Goal: Task Accomplishment & Management: Use online tool/utility

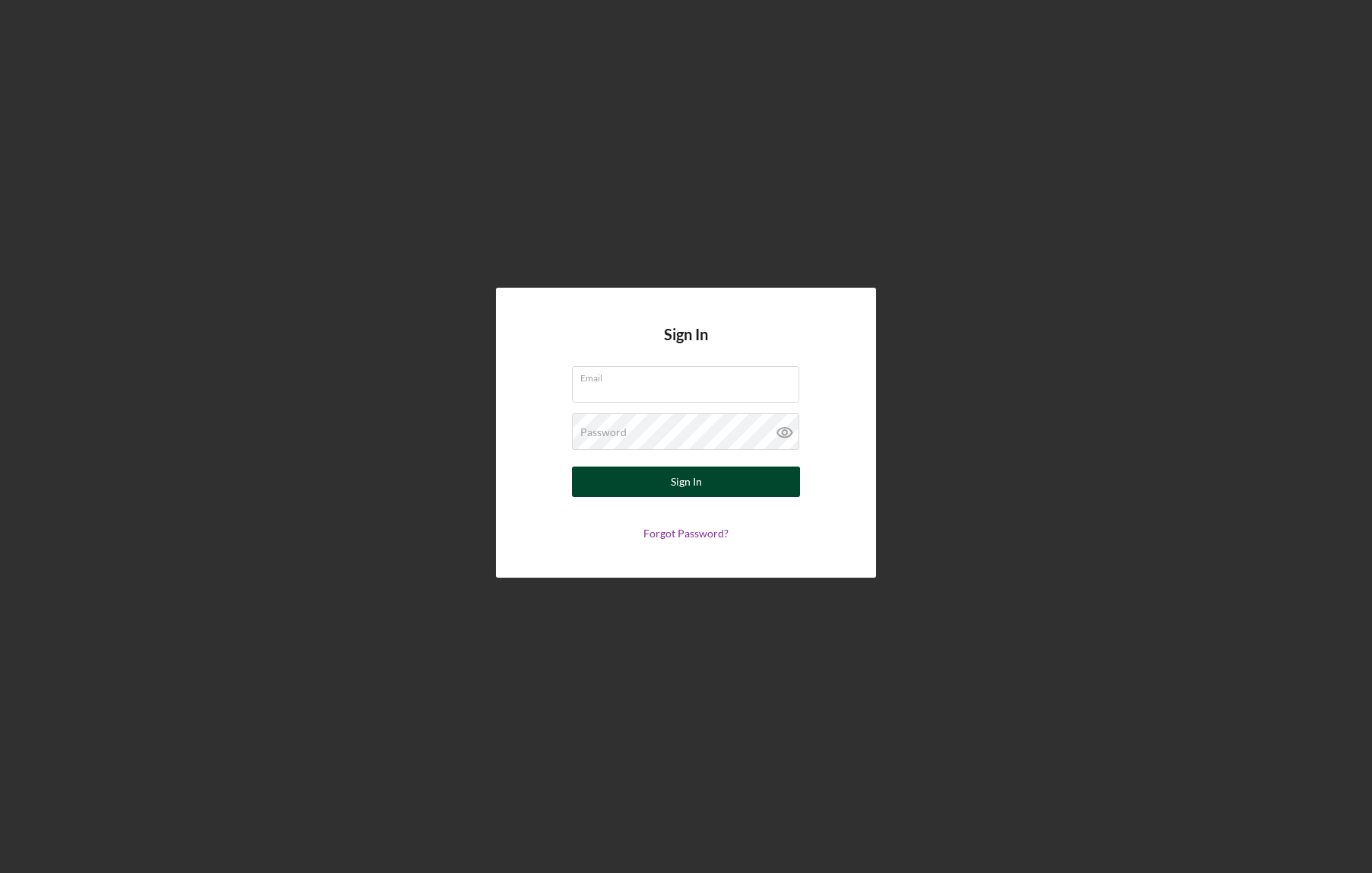
type input "[EMAIL_ADDRESS][DOMAIN_NAME]"
click at [727, 488] on button "Sign In" at bounding box center [686, 481] width 228 height 30
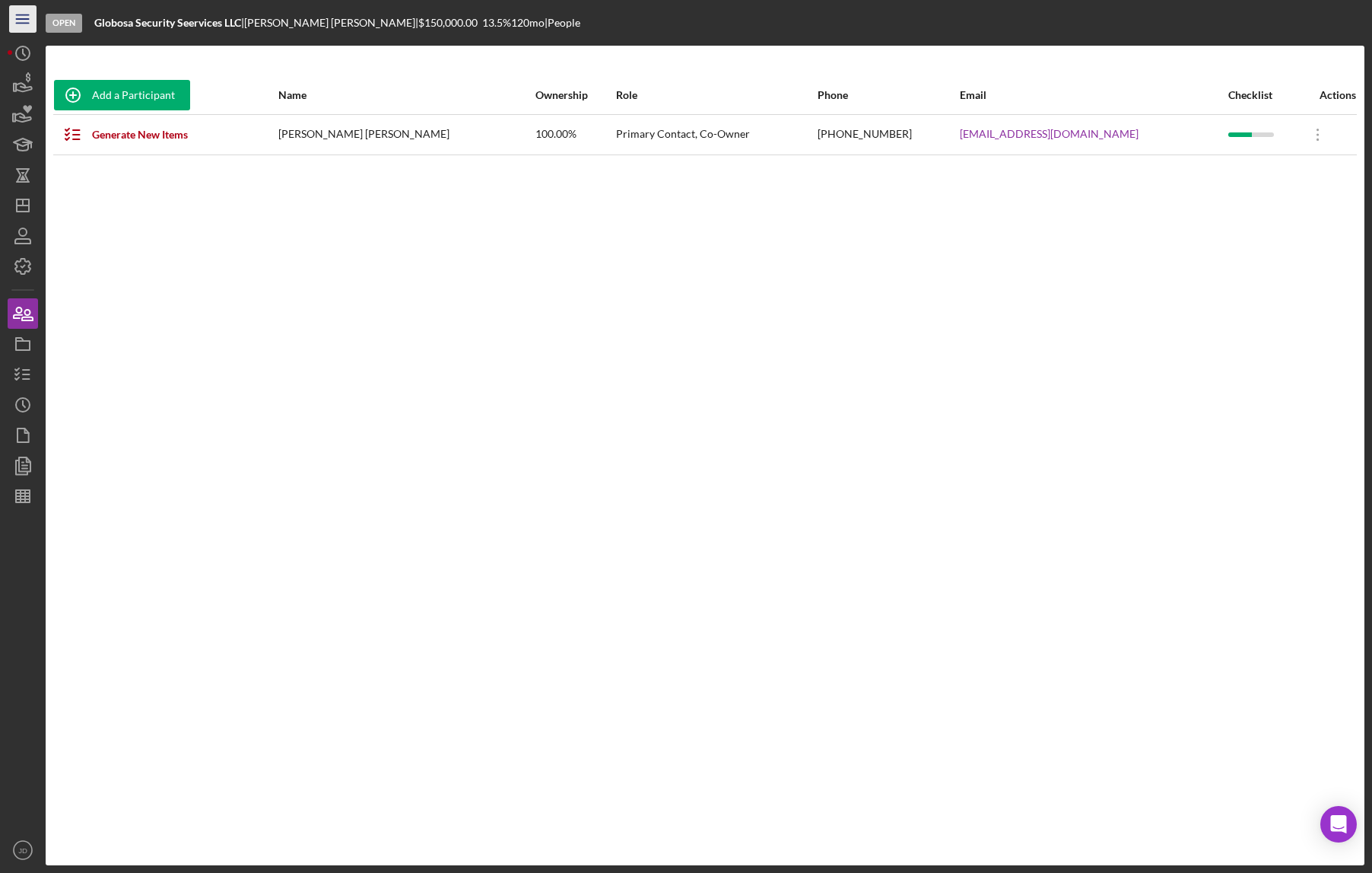
click at [25, 24] on icon "Icon/Menu" at bounding box center [23, 19] width 34 height 34
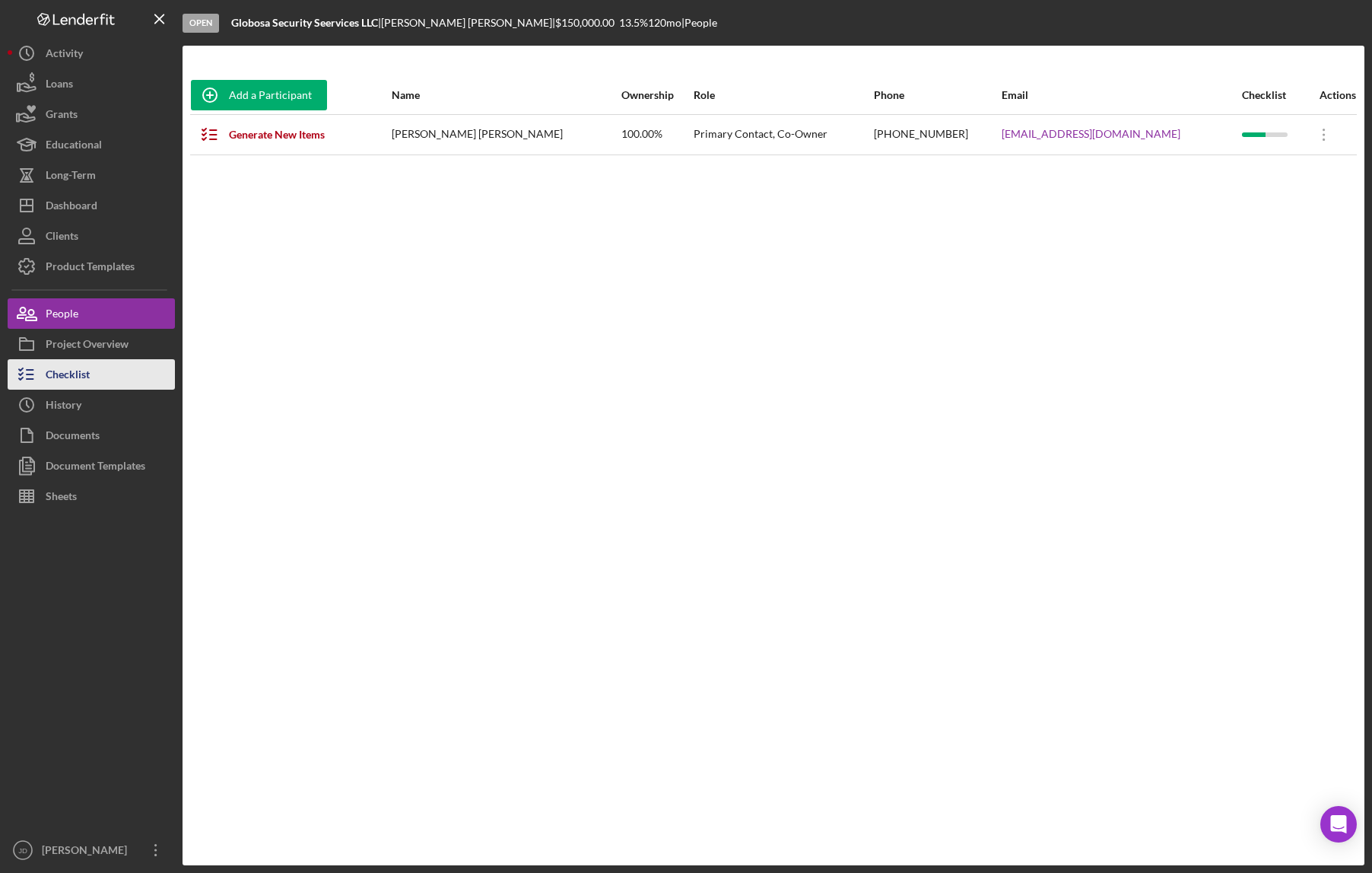
click at [63, 369] on div "Checklist" at bounding box center [67, 376] width 44 height 34
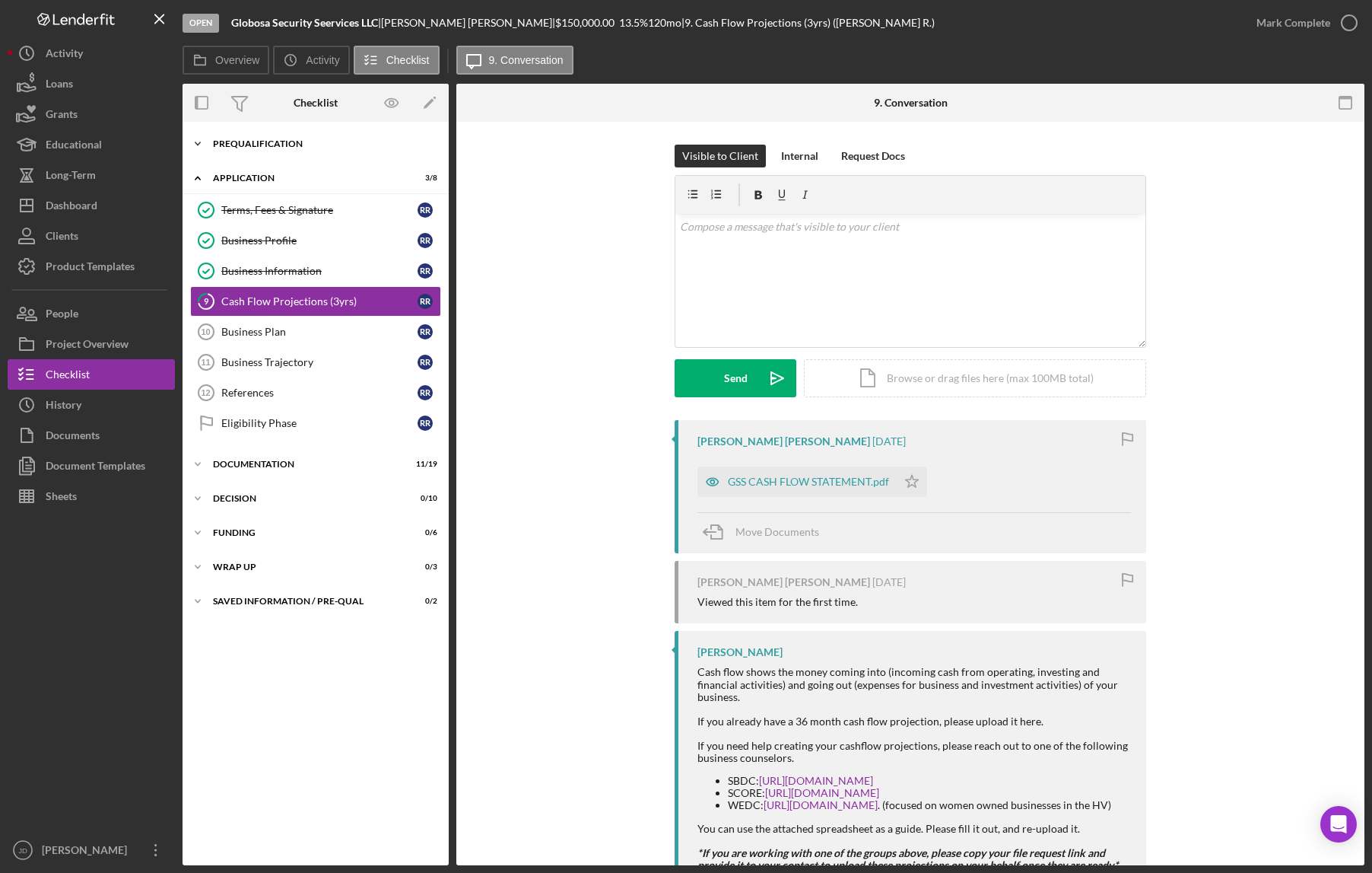
click at [196, 143] on polyline at bounding box center [198, 143] width 5 height 3
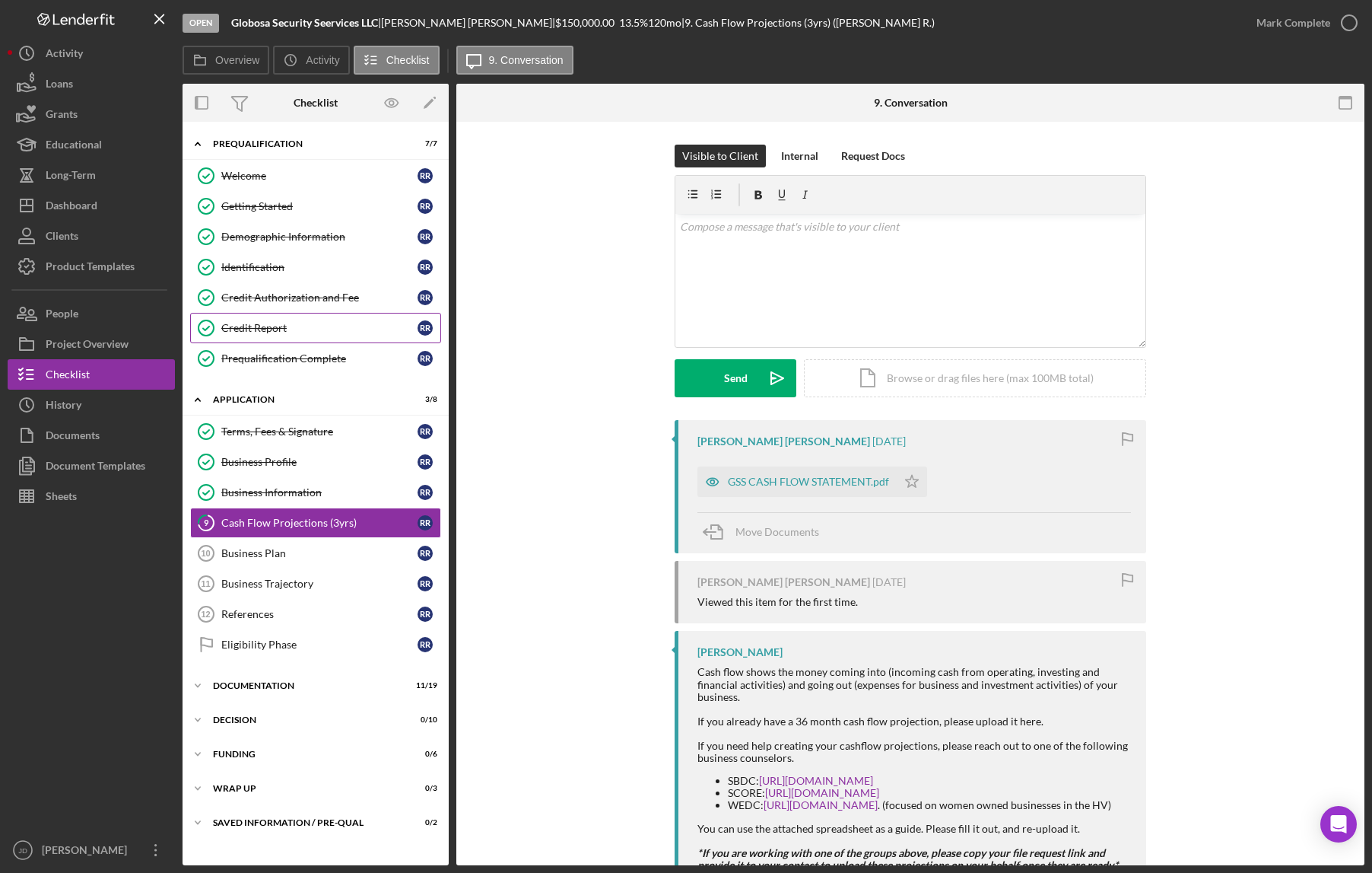
click at [277, 325] on div "Credit Report" at bounding box center [319, 328] width 196 height 12
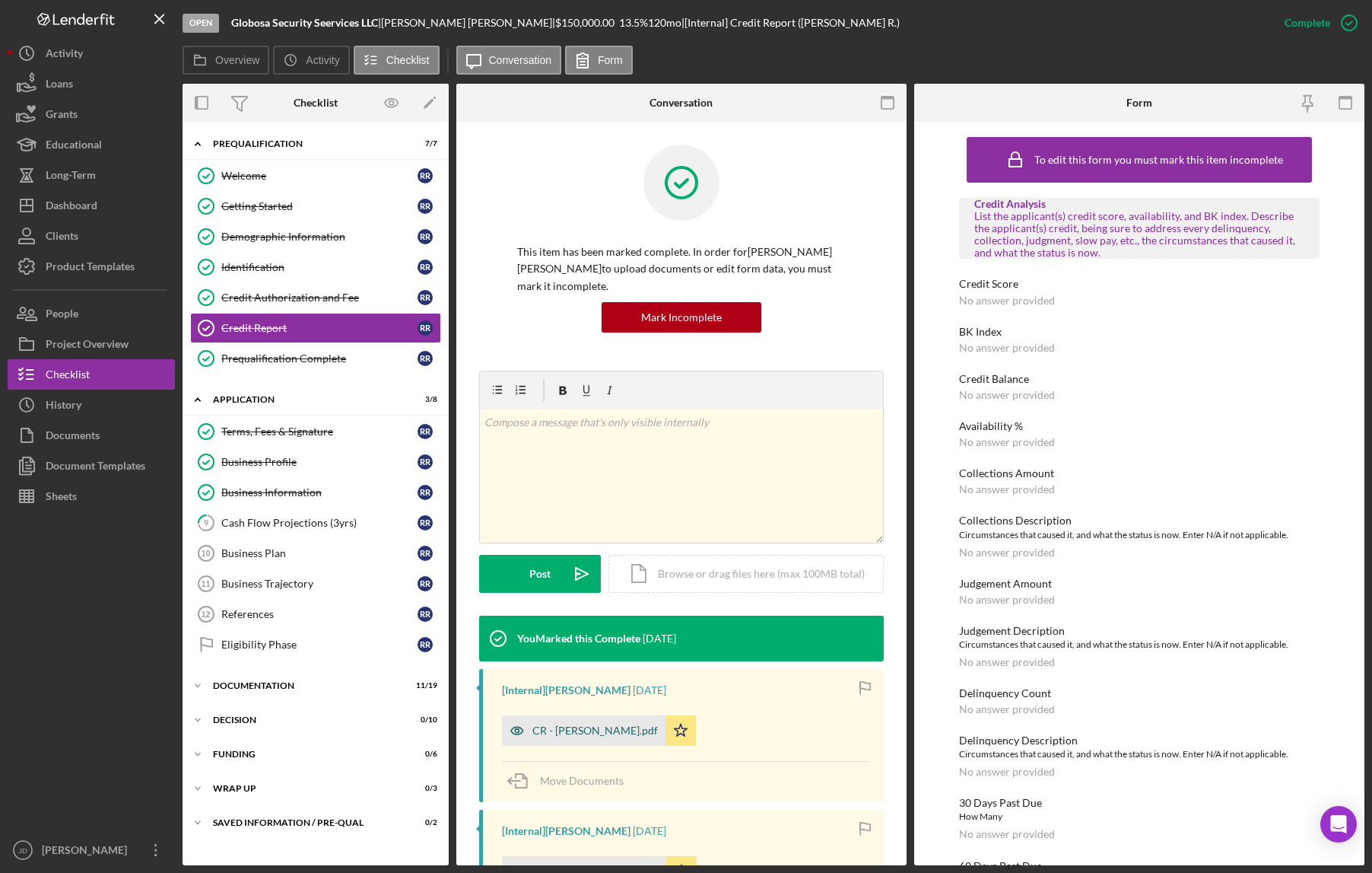
click at [587, 732] on div "CR - Ovenseri Roland.pdf" at bounding box center [594, 730] width 125 height 12
